Goal: Transaction & Acquisition: Purchase product/service

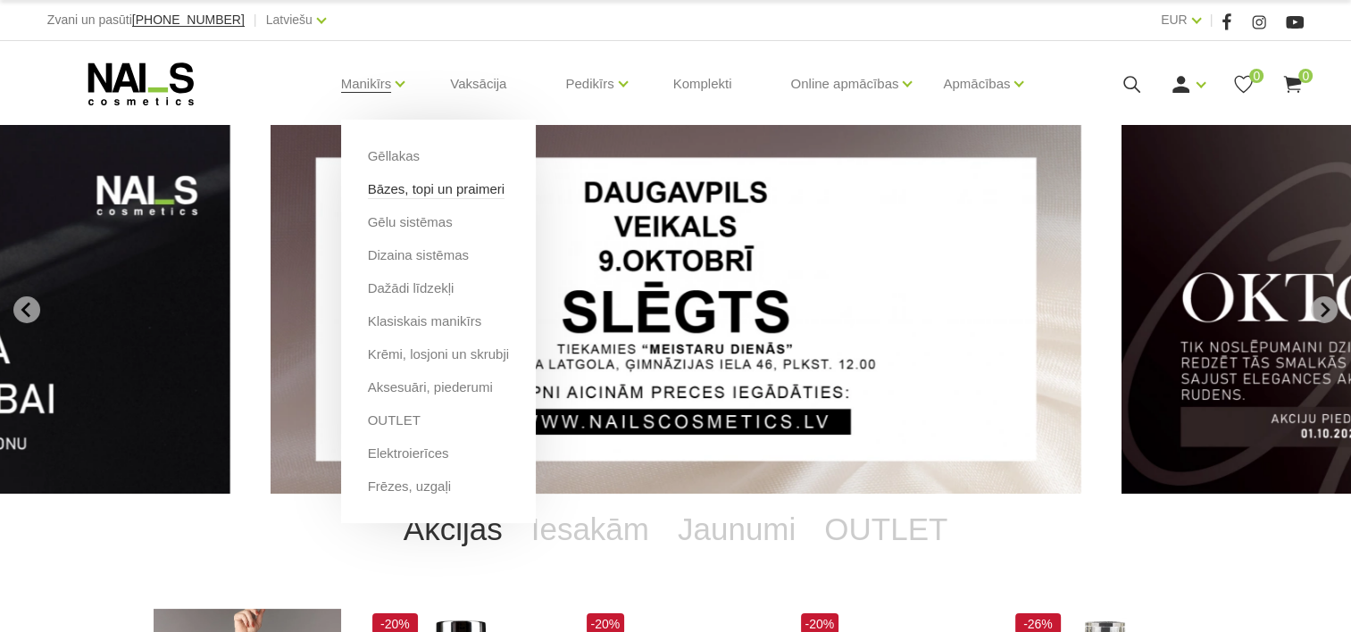
click at [388, 190] on link "Bāzes, topi un praimeri" at bounding box center [436, 189] width 137 height 20
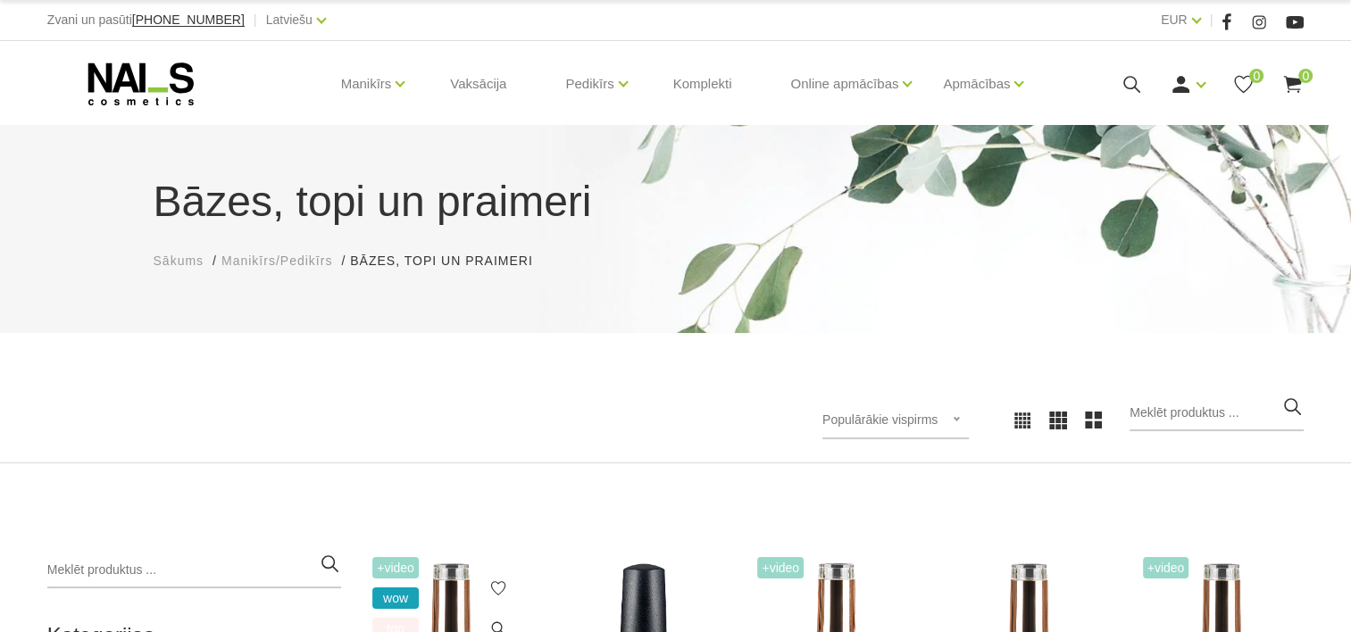
scroll to position [268, 0]
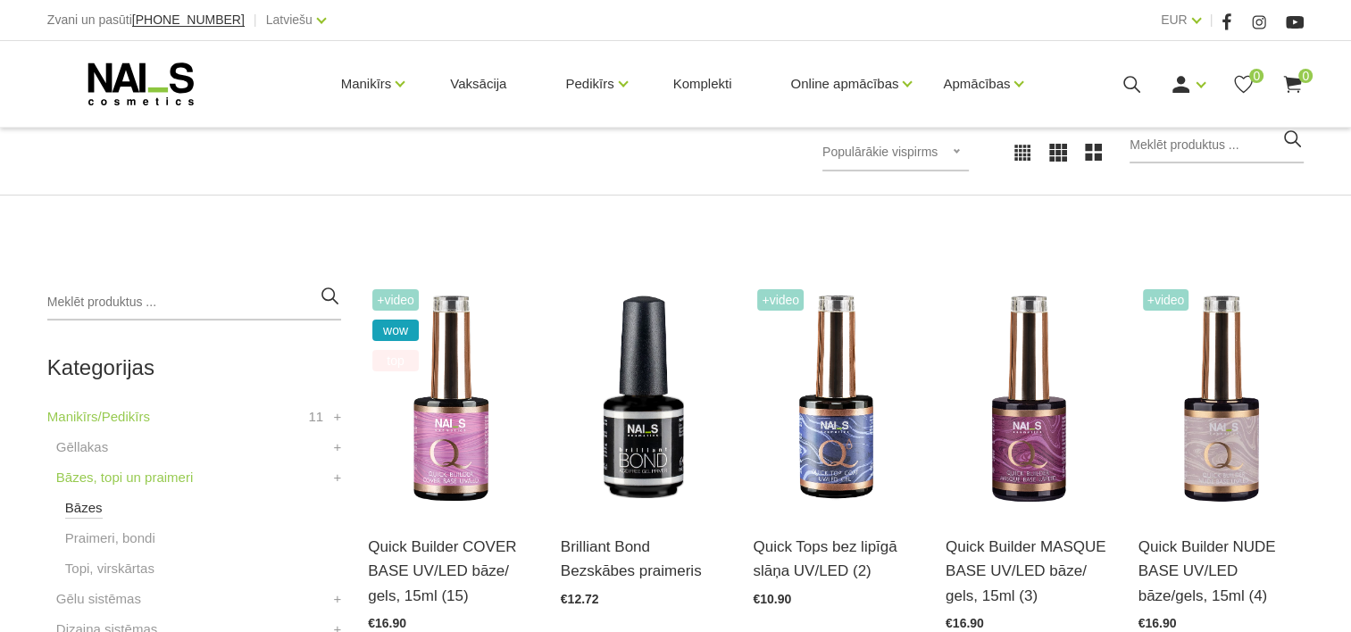
click at [93, 508] on link "Bāzes" at bounding box center [83, 507] width 37 height 21
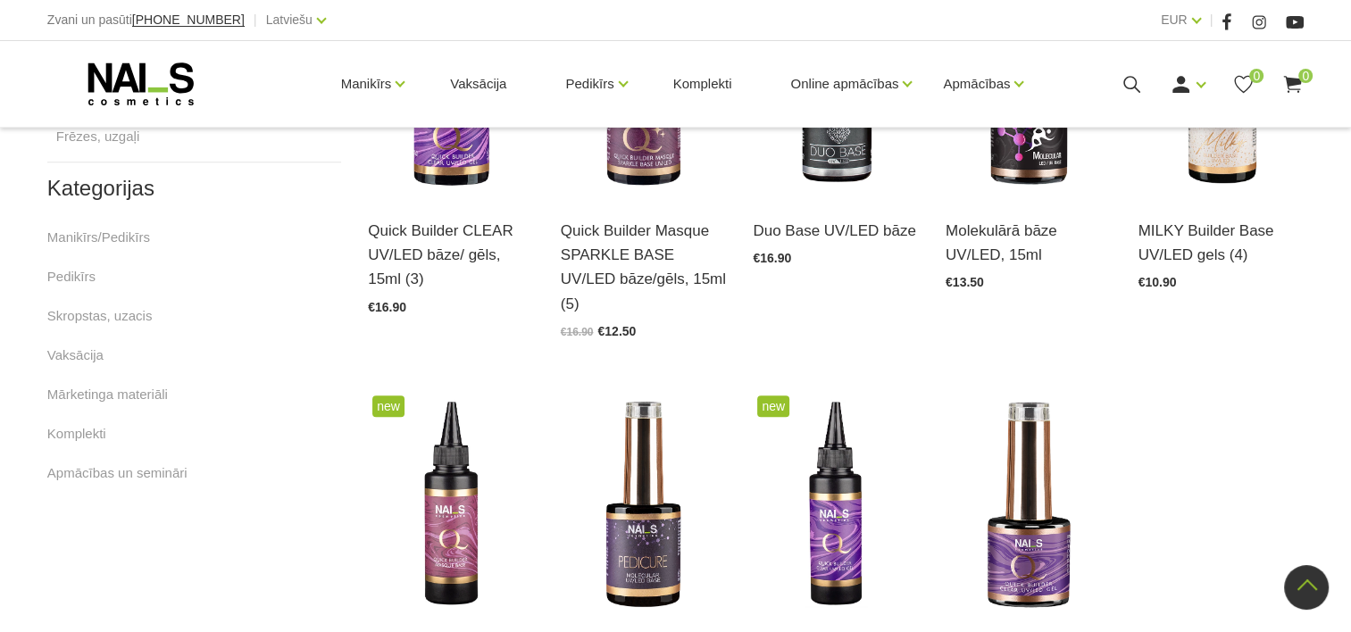
scroll to position [1071, 0]
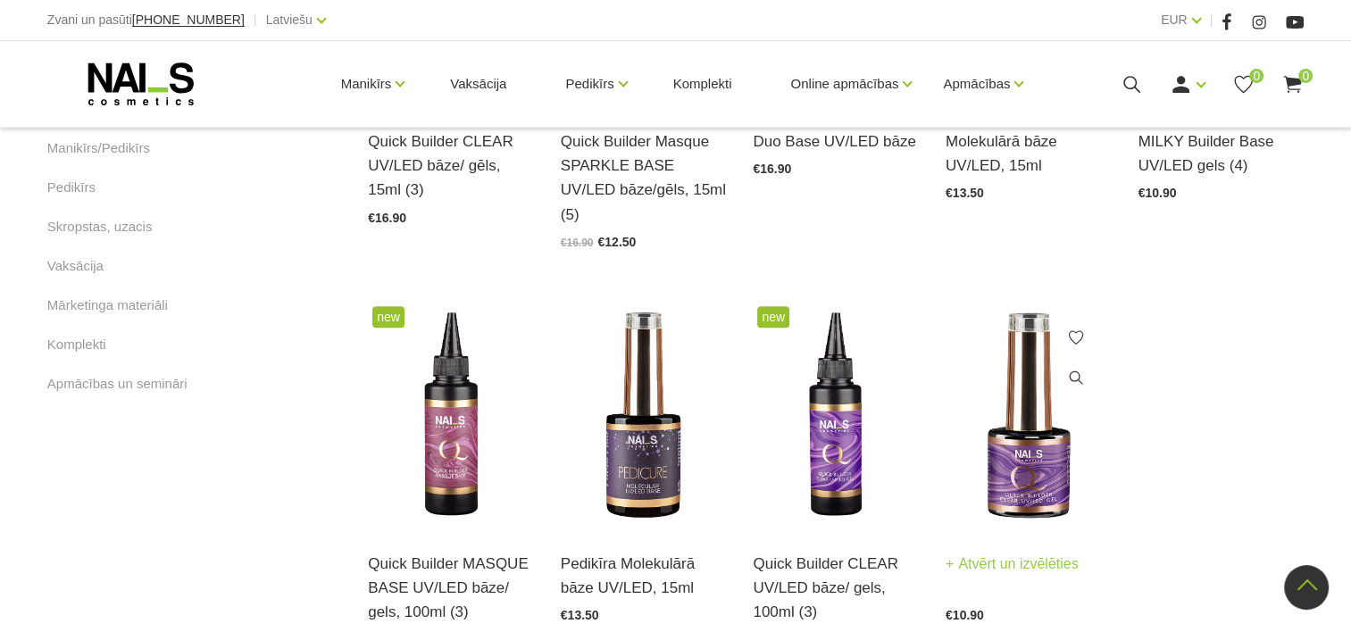
click at [1042, 440] on img at bounding box center [1028, 416] width 166 height 228
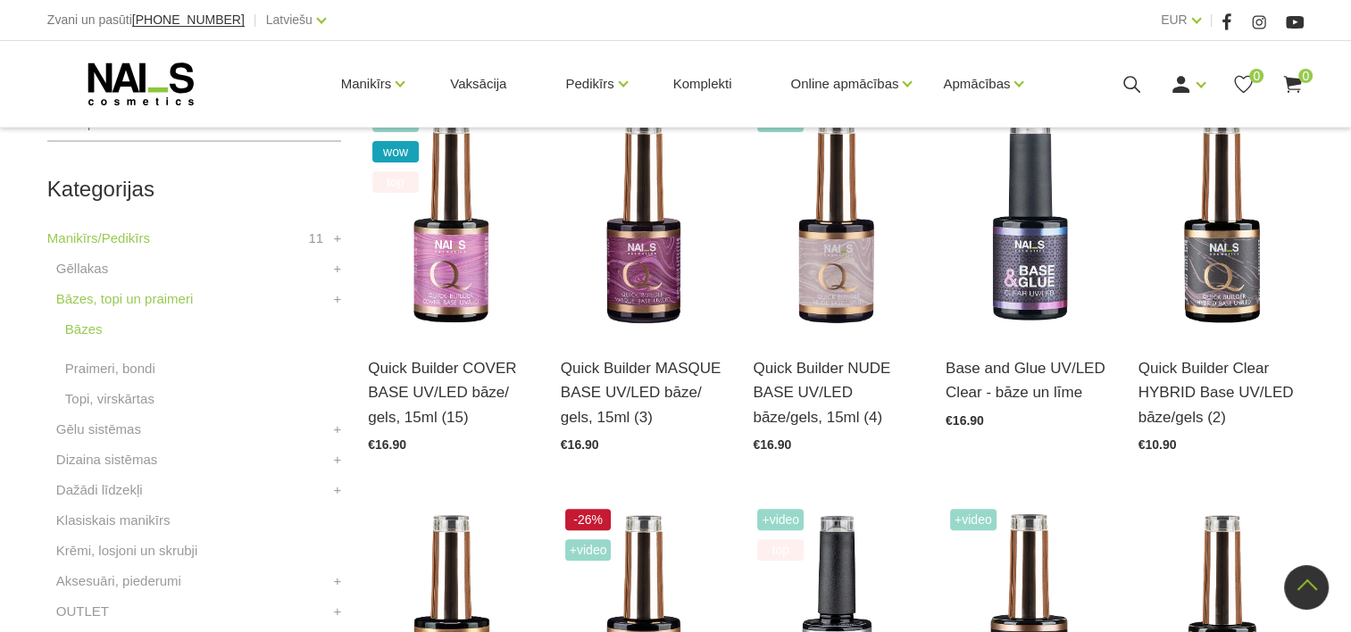
scroll to position [357, 0]
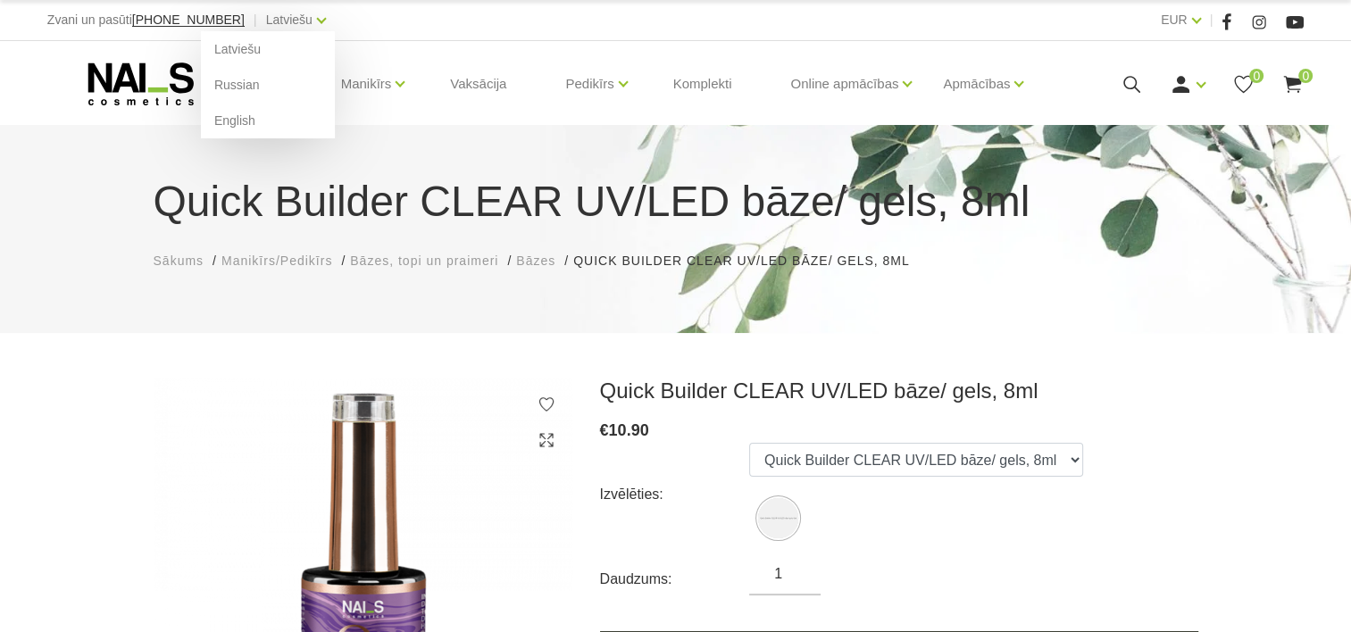
click at [286, 24] on div "Latviešu Latviešu Russian English" at bounding box center [296, 20] width 60 height 22
click at [211, 123] on link "English" at bounding box center [268, 121] width 134 height 36
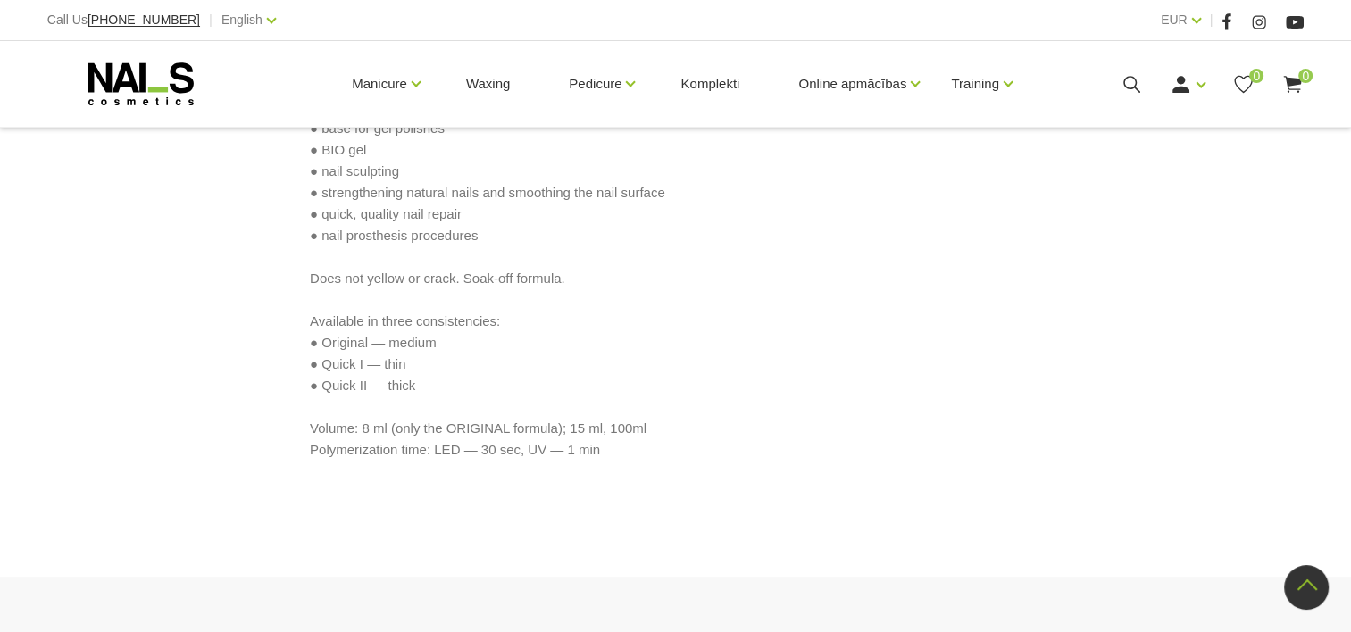
scroll to position [625, 0]
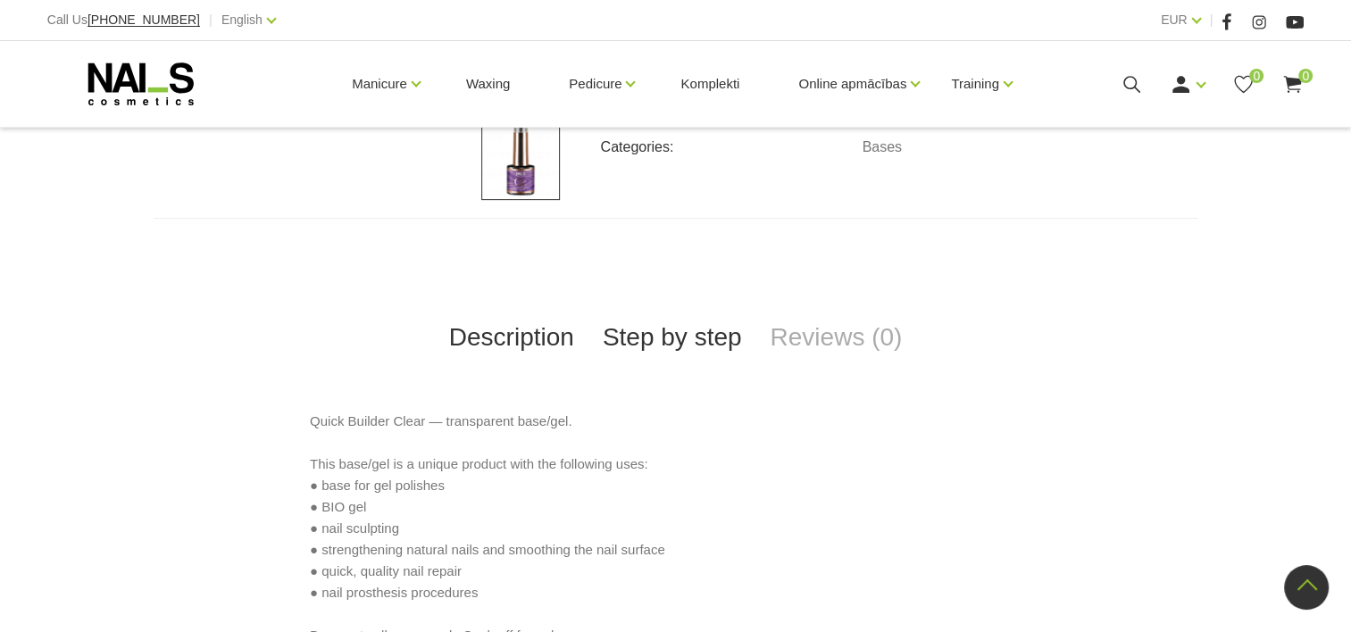
click at [686, 337] on link "Step by step" at bounding box center [672, 337] width 168 height 59
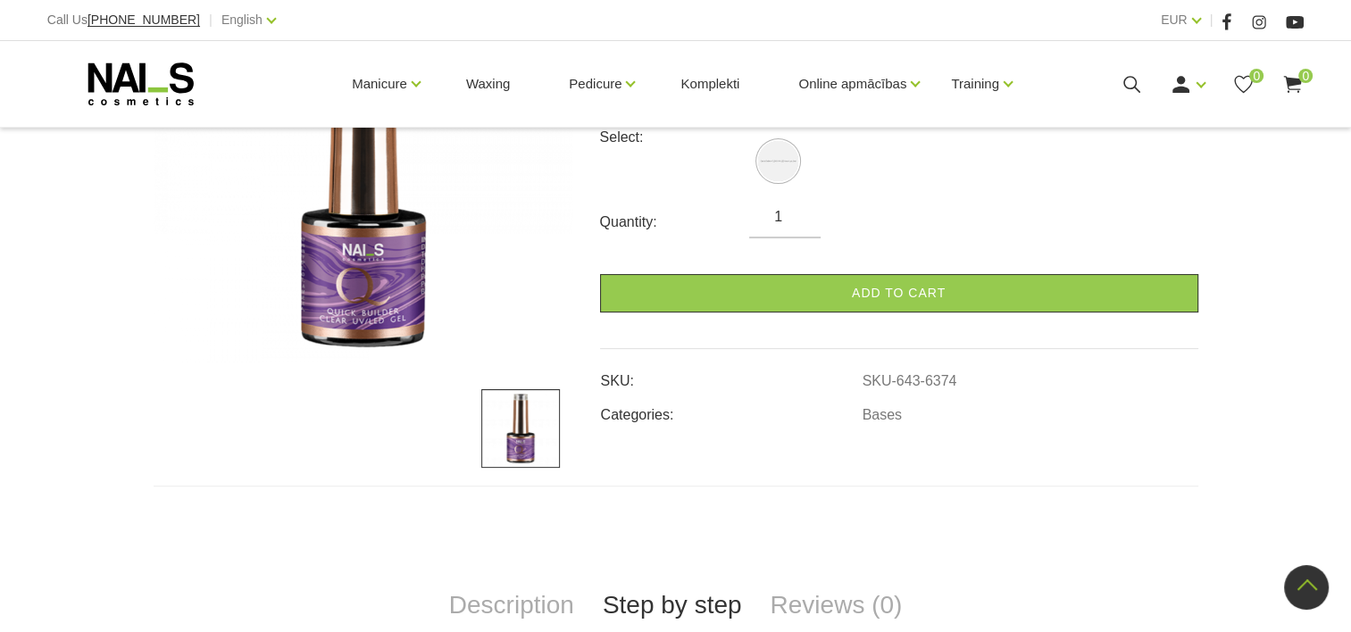
scroll to position [446, 0]
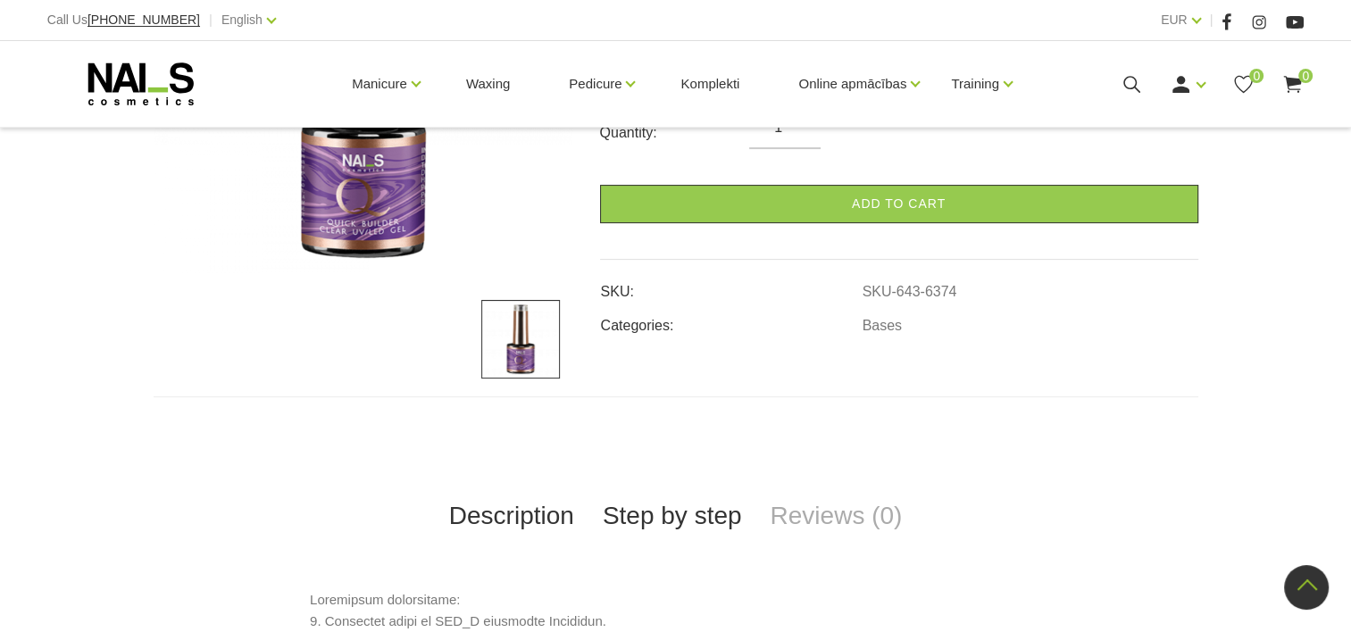
click at [537, 512] on link "Description" at bounding box center [512, 516] width 154 height 59
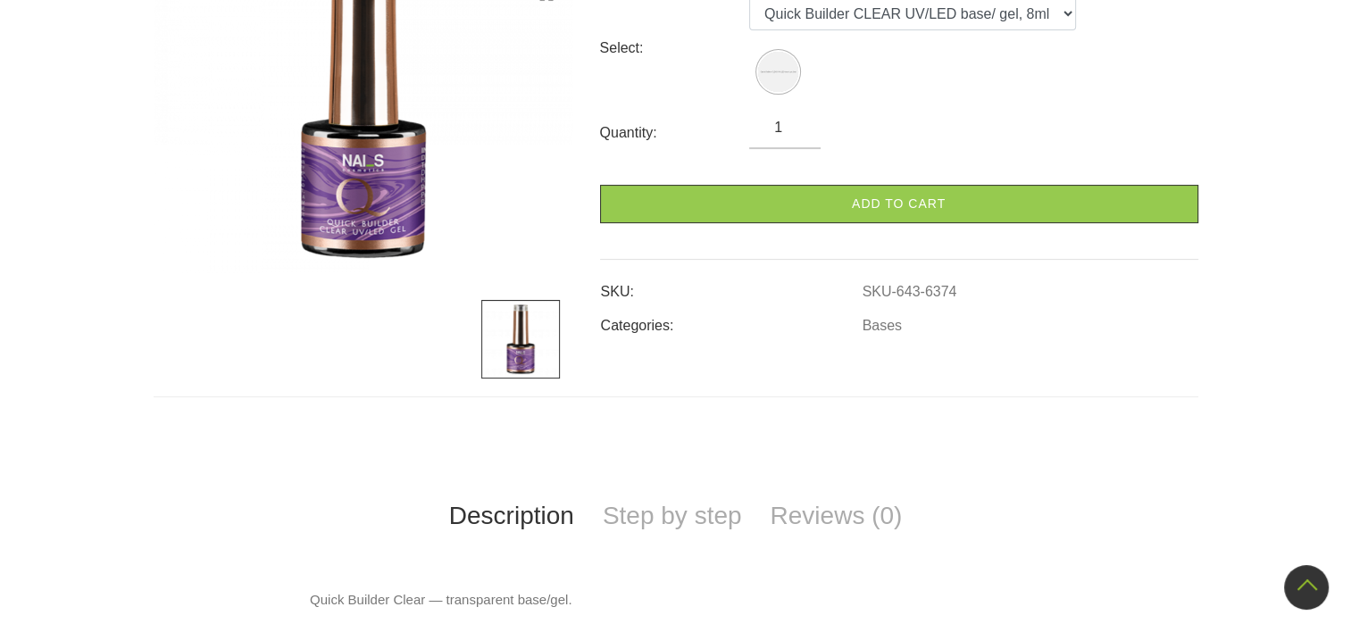
scroll to position [0, 0]
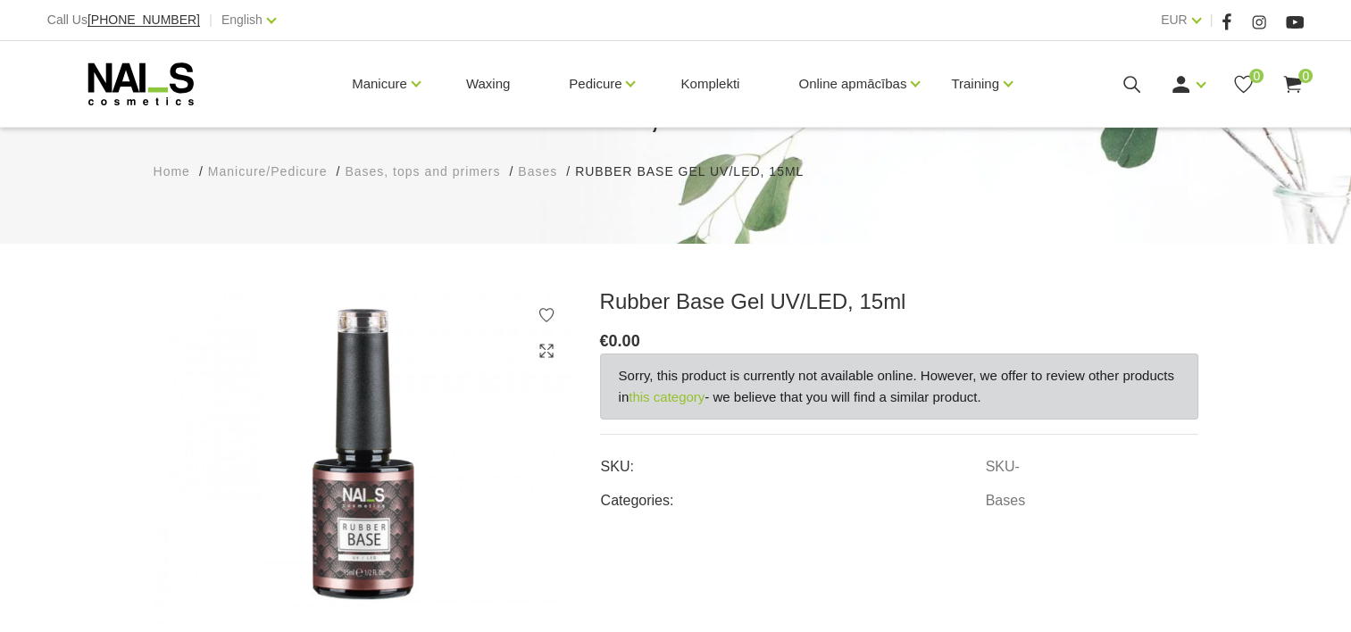
scroll to position [179, 0]
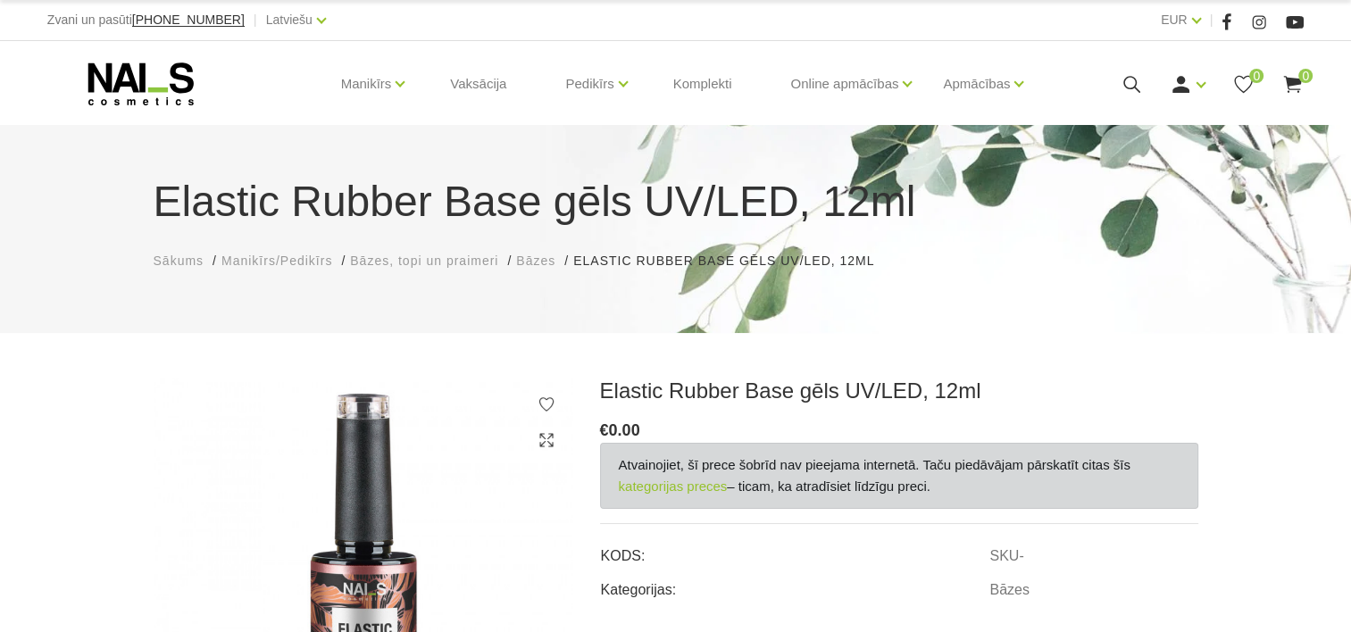
scroll to position [89, 0]
